Goal: Navigation & Orientation: Find specific page/section

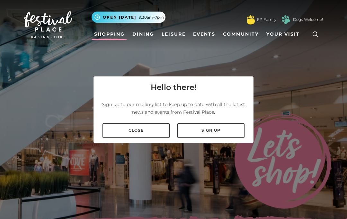
click at [165, 138] on link "Close" at bounding box center [136, 130] width 67 height 14
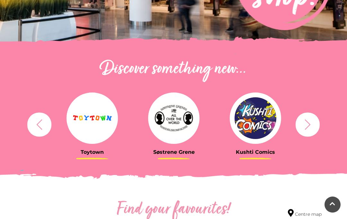
scroll to position [180, 0]
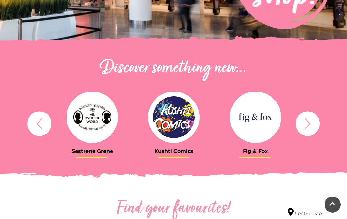
click at [269, 123] on img at bounding box center [255, 117] width 51 height 51
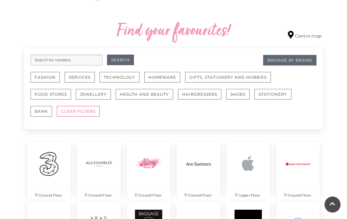
scroll to position [368, 0]
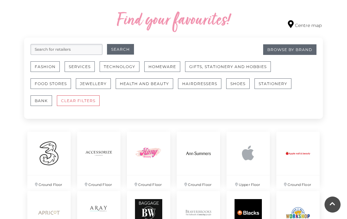
click at [46, 72] on button "Fashion" at bounding box center [45, 66] width 29 height 11
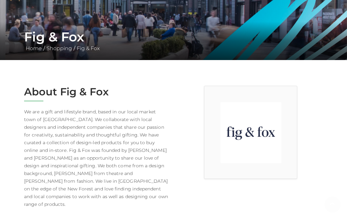
scroll to position [136, 0]
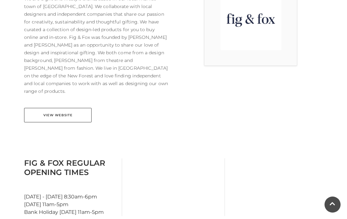
scroll to position [217, 0]
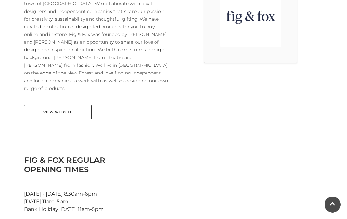
click at [79, 105] on link "View Website" at bounding box center [57, 112] width 67 height 14
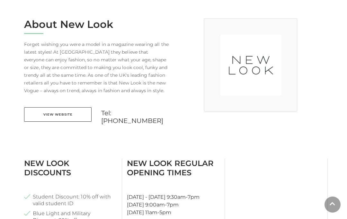
scroll to position [168, 0]
click at [79, 116] on link "View Website" at bounding box center [57, 114] width 67 height 14
